Goal: Obtain resource: Download file/media

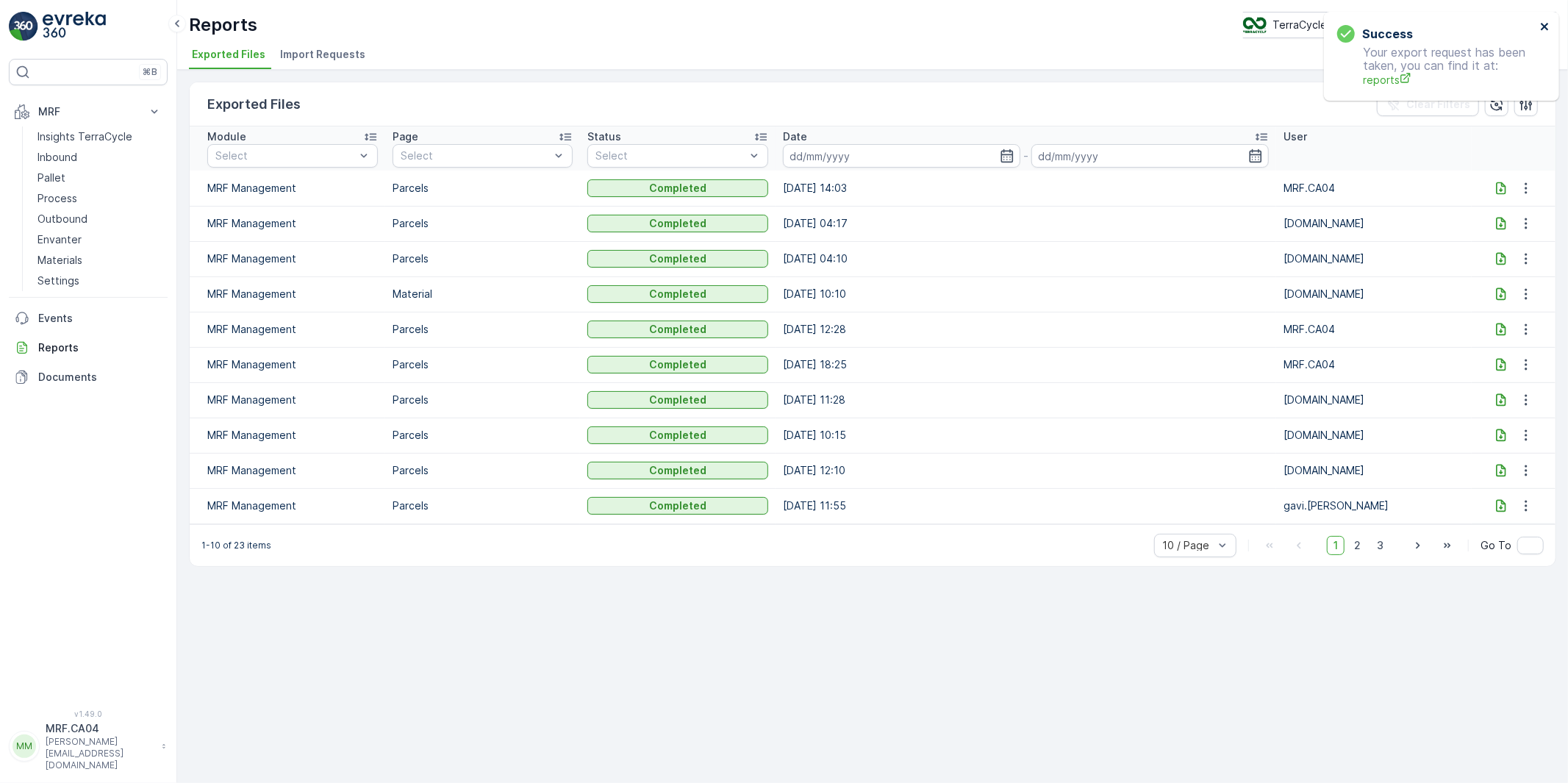
click at [1544, 26] on icon "close" at bounding box center [1544, 26] width 7 height 7
click at [54, 173] on p "Pallet" at bounding box center [52, 178] width 28 height 15
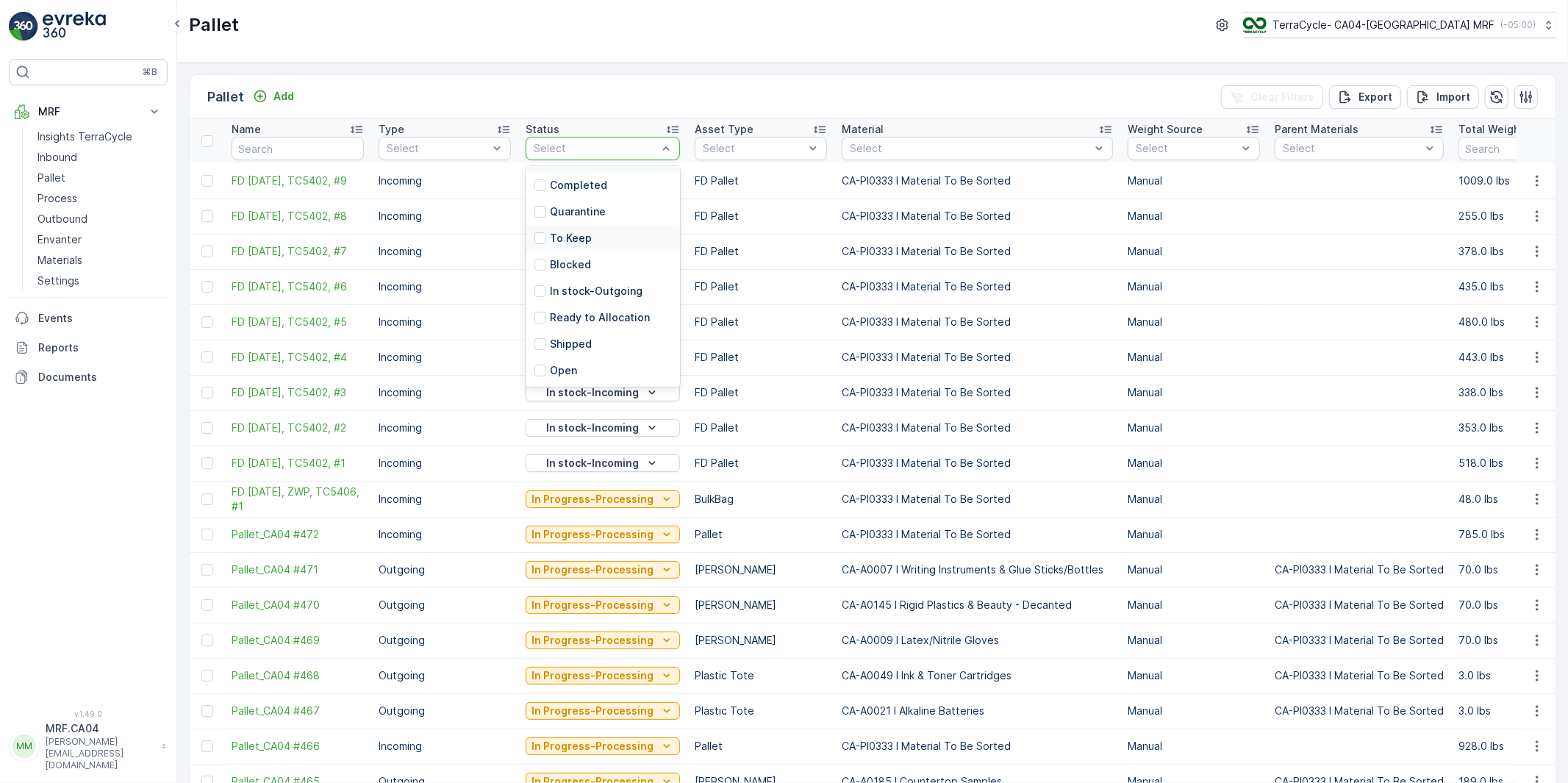
scroll to position [116, 0]
click at [542, 315] on div at bounding box center [540, 317] width 11 height 11
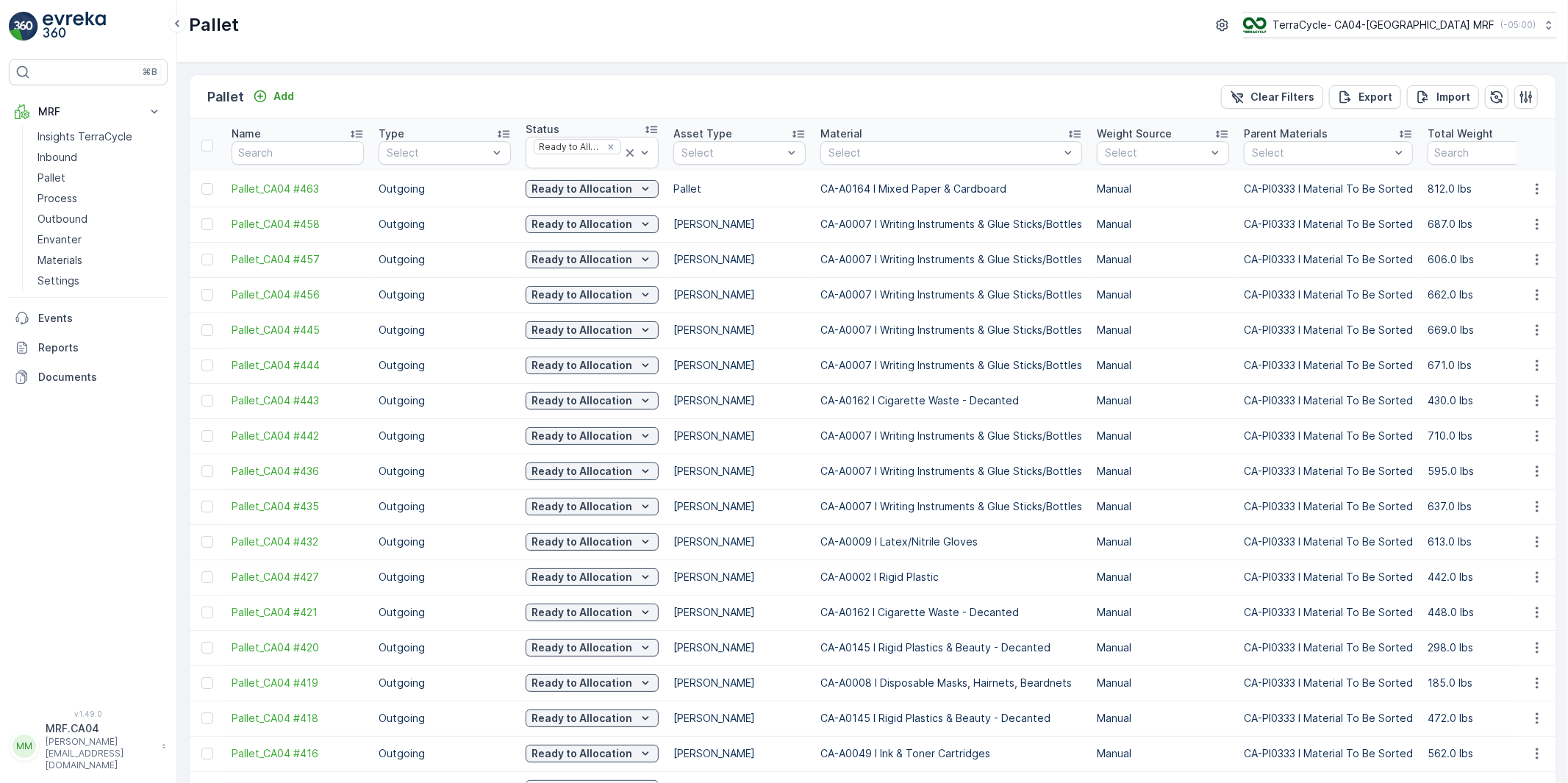
click at [1222, 385] on td "Manual" at bounding box center [1163, 400] width 147 height 35
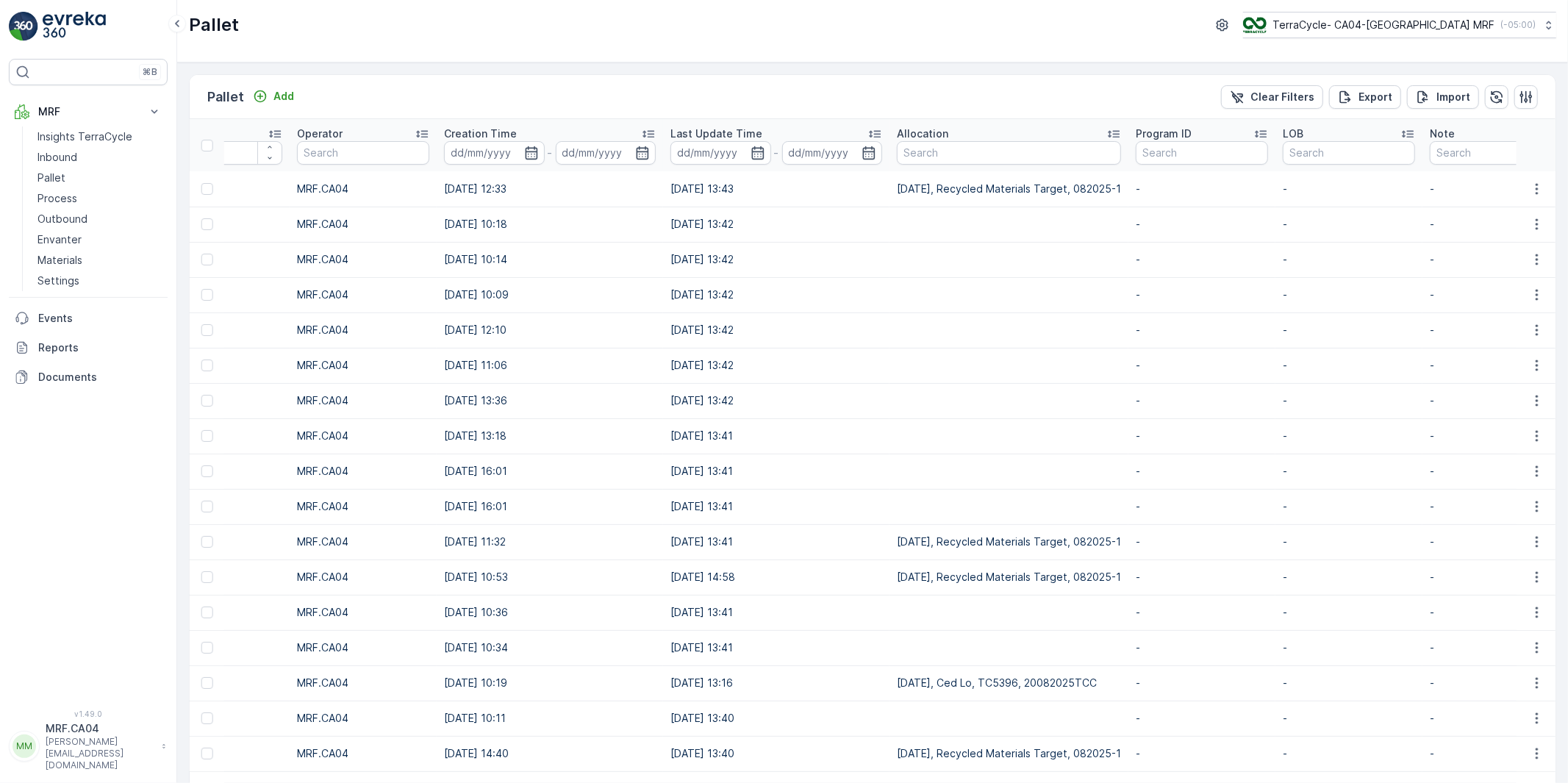
scroll to position [0, 1628]
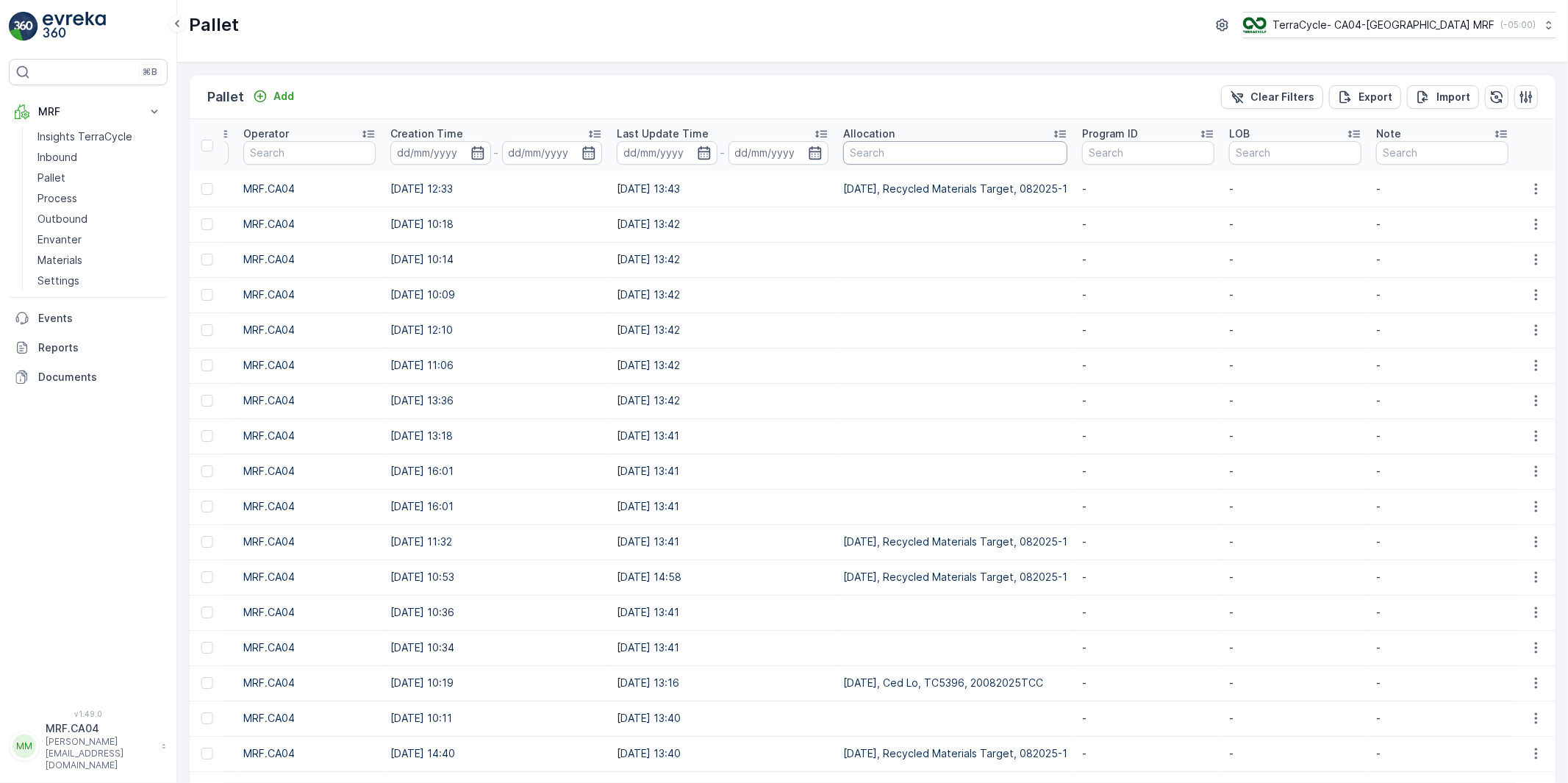
click at [1032, 150] on input "text" at bounding box center [955, 153] width 224 height 24
click at [1359, 92] on p "Export" at bounding box center [1375, 97] width 34 height 15
click at [57, 344] on p "Reports" at bounding box center [100, 347] width 123 height 15
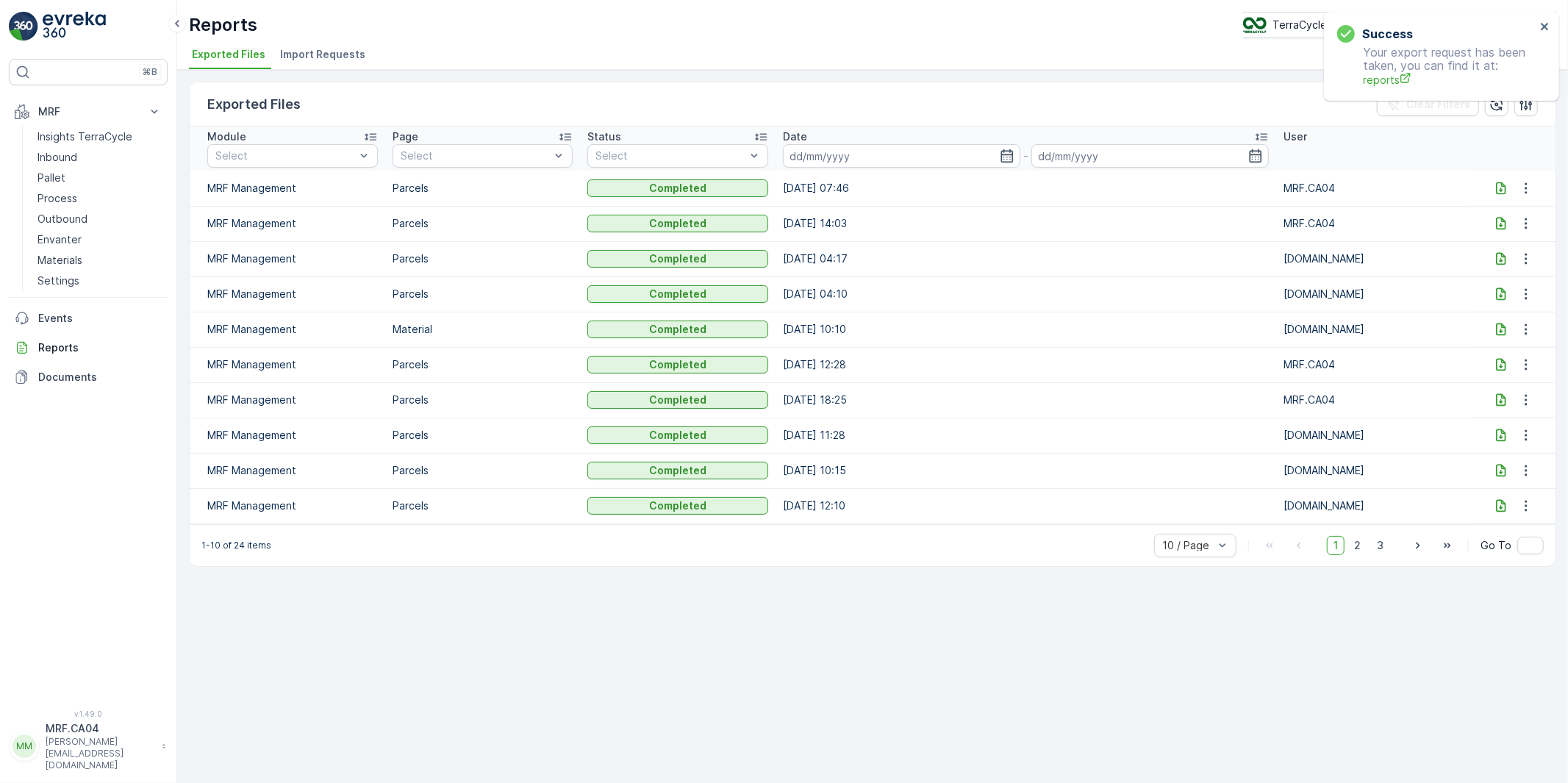
click at [1502, 186] on icon at bounding box center [1501, 188] width 15 height 15
